Goal: Find specific page/section: Find specific page/section

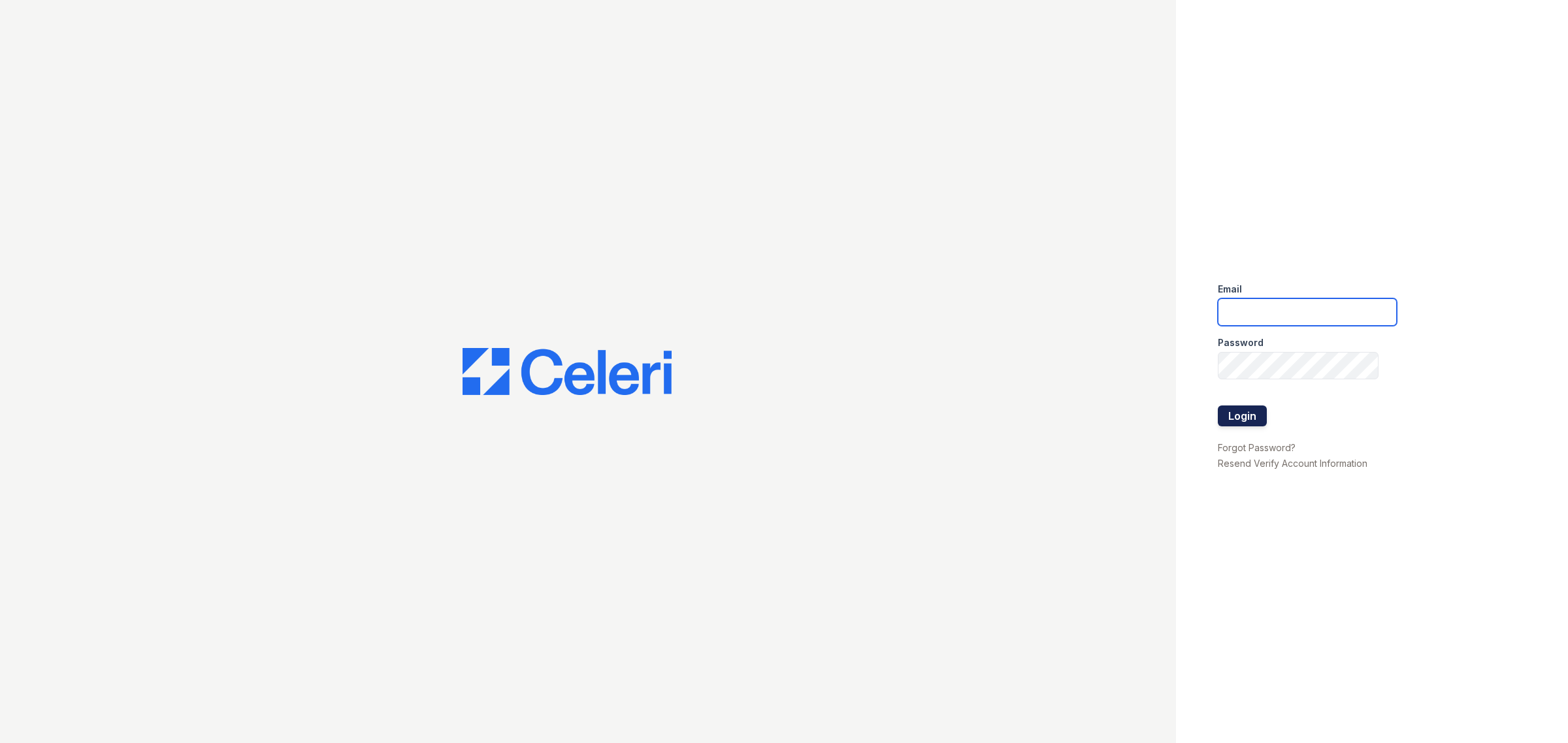
type input "mrauda@trinity-pm.com"
click at [1257, 422] on button "Login" at bounding box center [1242, 416] width 49 height 21
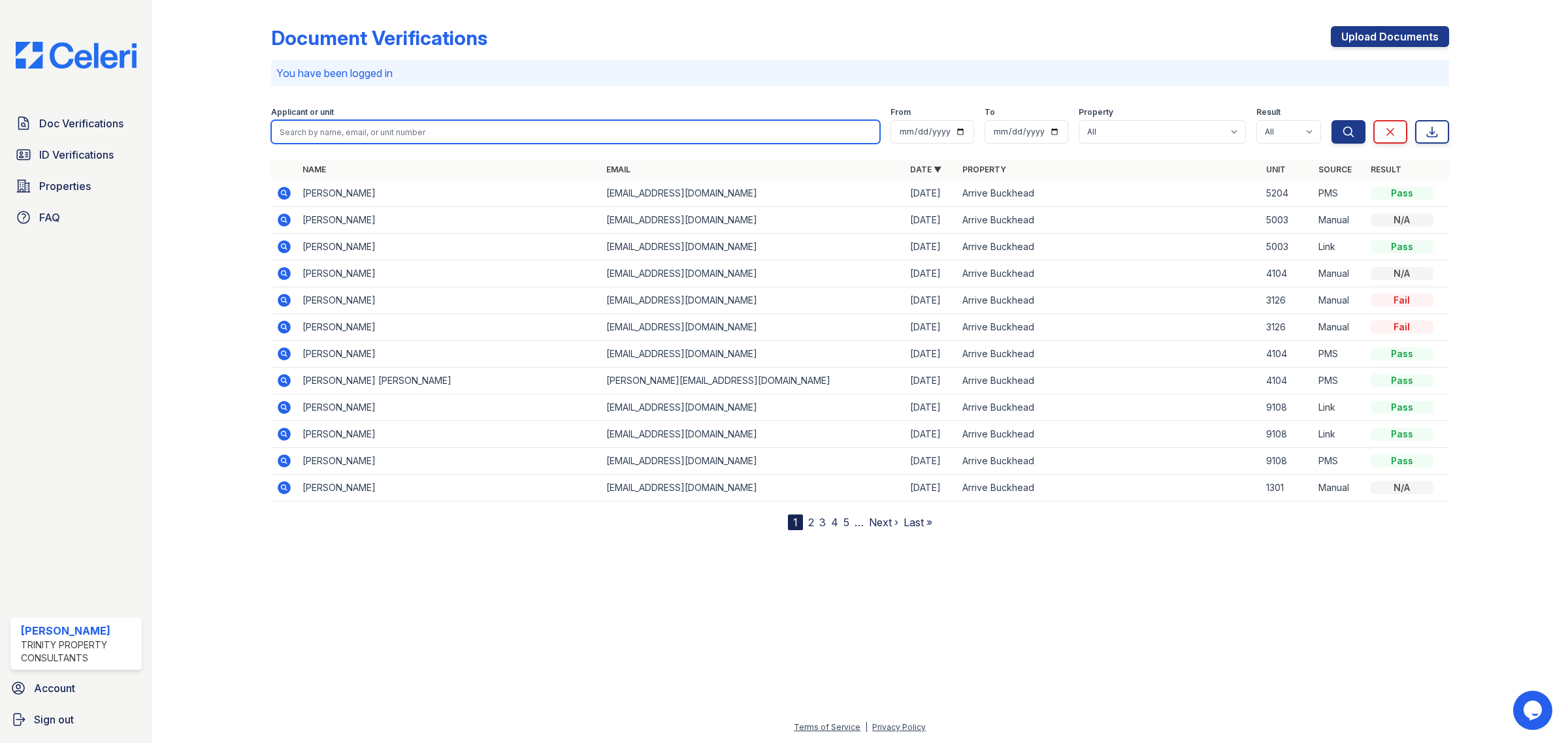
click at [396, 122] on input "search" at bounding box center [575, 132] width 609 height 24
type input "[PERSON_NAME]"
click at [1331, 120] on button "Search" at bounding box center [1348, 132] width 34 height 24
